Goal: Navigation & Orientation: Find specific page/section

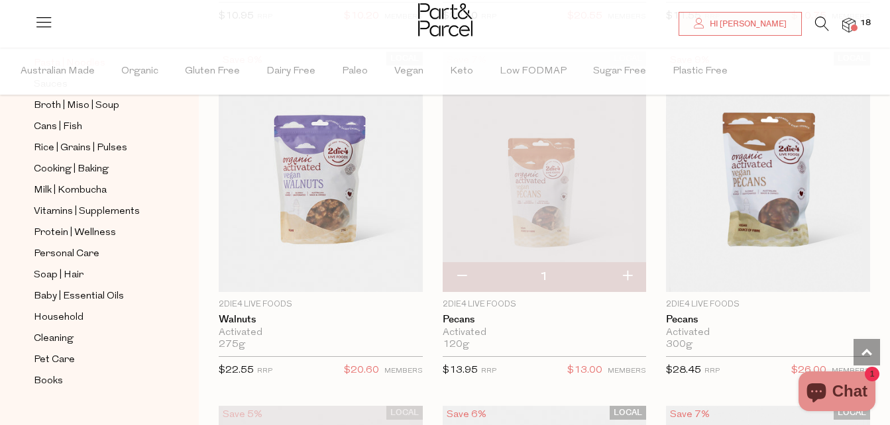
scroll to position [1208, 0]
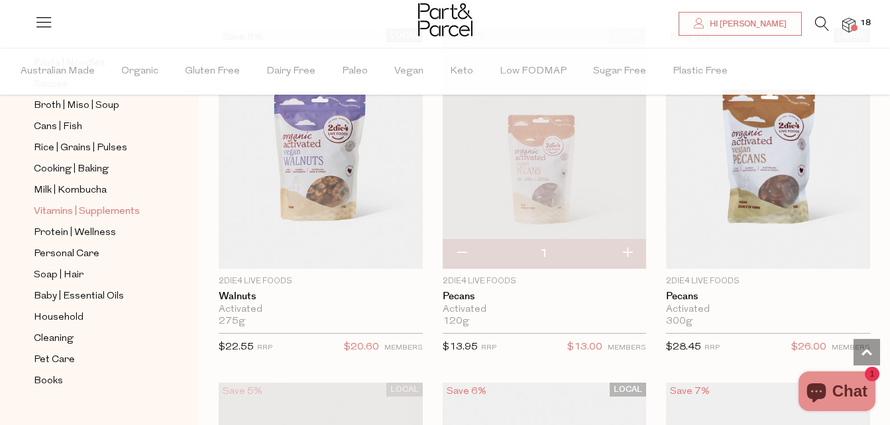
click at [40, 204] on span "Vitamins | Supplements" at bounding box center [87, 212] width 106 height 16
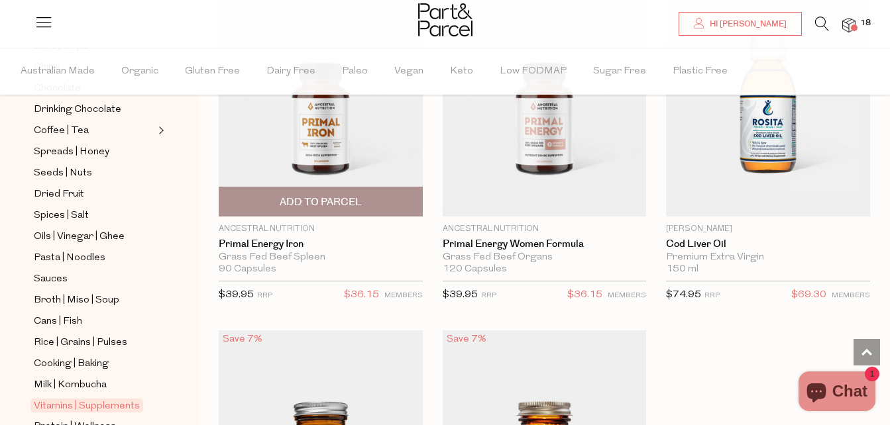
scroll to position [5565, 0]
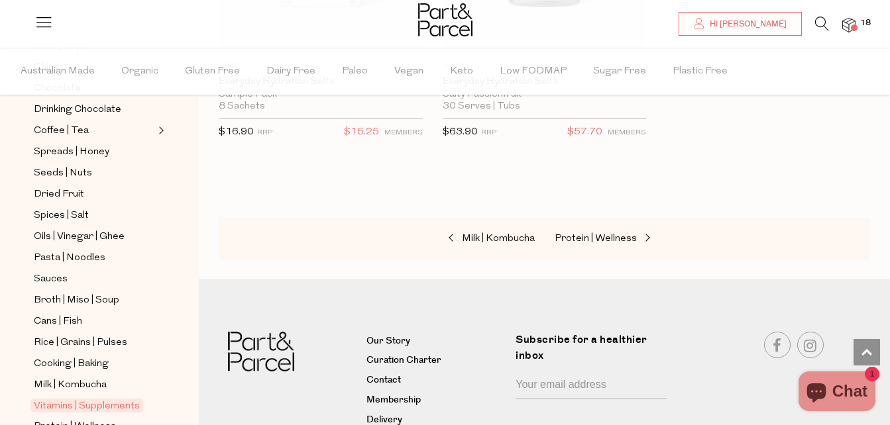
scroll to position [7831, 0]
click at [494, 235] on span "Milk | Kombucha" at bounding box center [498, 240] width 73 height 10
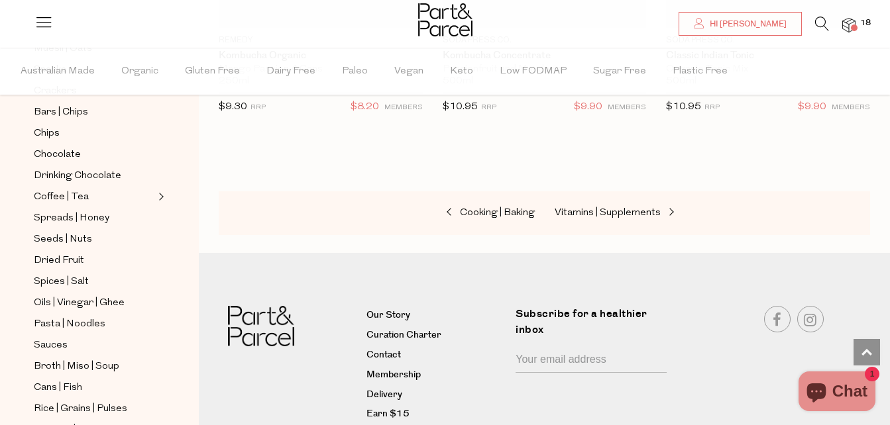
scroll to position [331, 0]
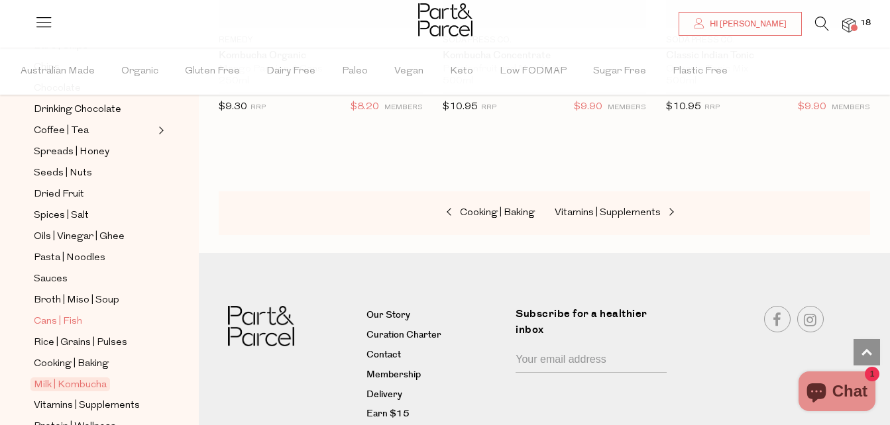
click at [68, 314] on span "Cans | Fish" at bounding box center [58, 322] width 48 height 16
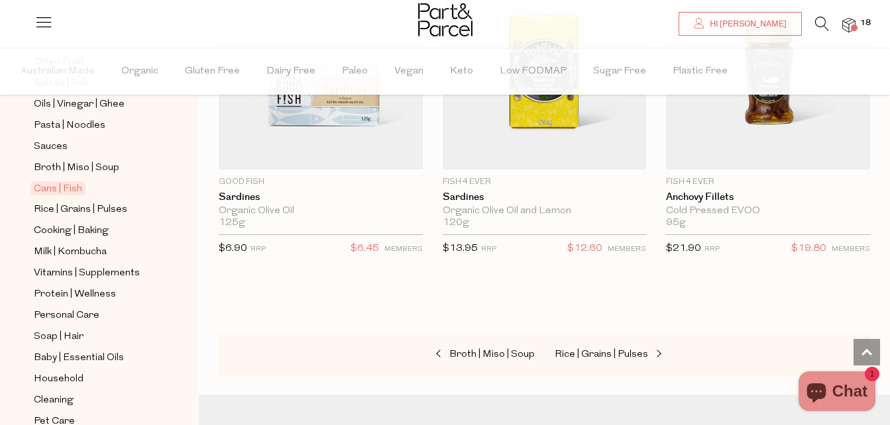
scroll to position [2790, 0]
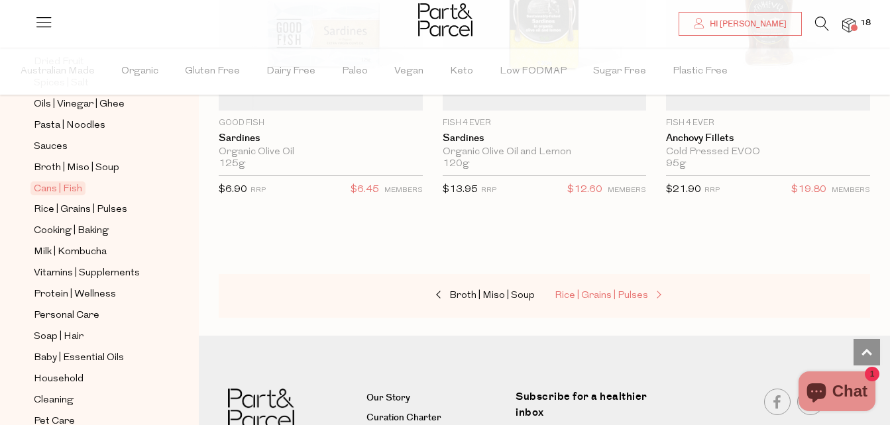
click at [602, 291] on span "Rice | Grains | Pulses" at bounding box center [601, 296] width 93 height 10
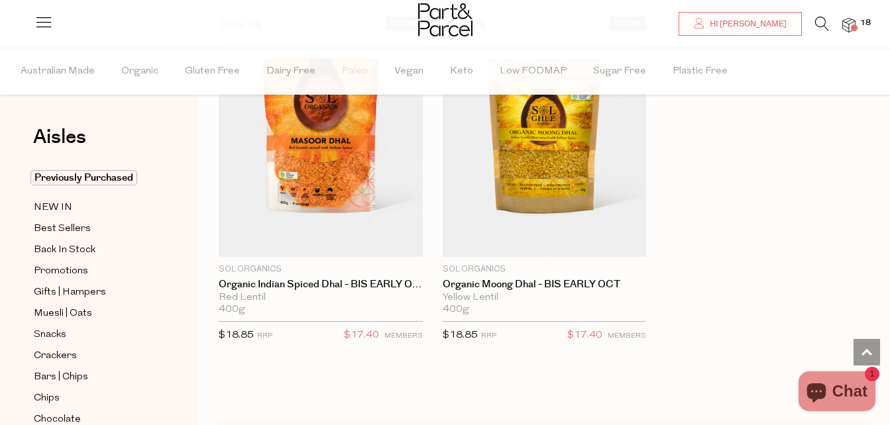
scroll to position [4439, 0]
